Goal: Obtain resource: Obtain resource

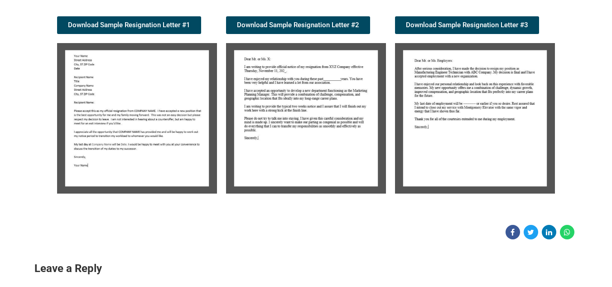
scroll to position [194, 0]
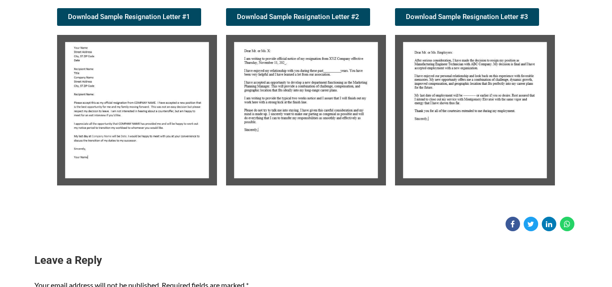
click at [109, 86] on img at bounding box center [137, 110] width 160 height 150
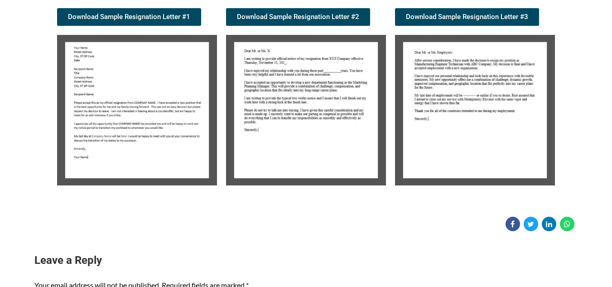
click at [109, 86] on img at bounding box center [137, 110] width 160 height 150
